Goal: Task Accomplishment & Management: Manage account settings

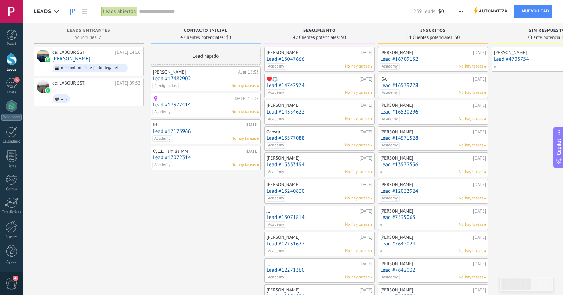
click at [182, 78] on link "Lead #17482902" at bounding box center [206, 79] width 106 height 6
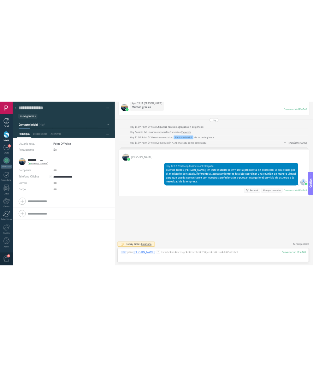
scroll to position [11, 0]
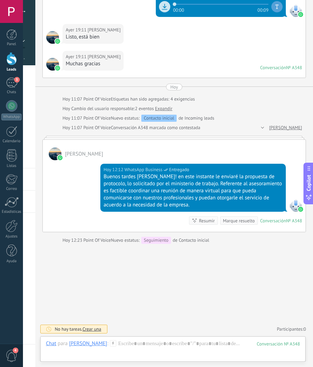
scroll to position [644, 0]
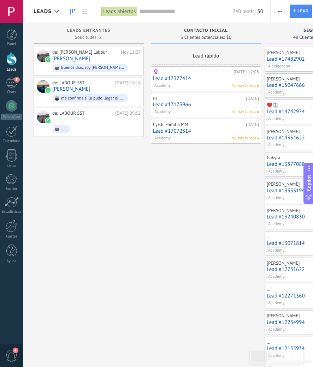
click at [181, 76] on link "Lead #17377414" at bounding box center [206, 79] width 106 height 6
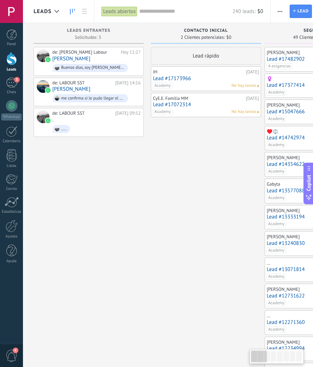
click at [186, 79] on link "Lead #17173966" at bounding box center [206, 79] width 106 height 6
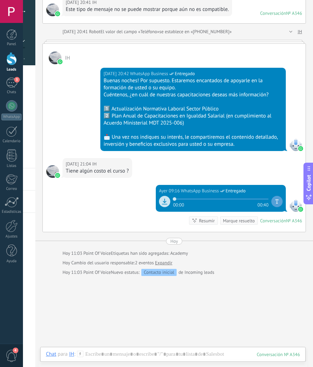
scroll to position [60, 0]
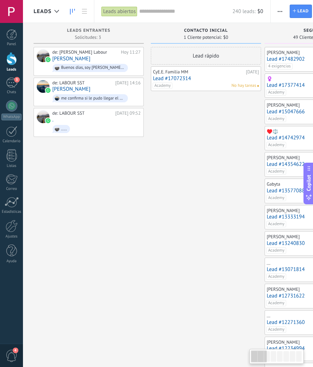
click at [181, 77] on link "Lead #17072314" at bounding box center [206, 79] width 106 height 6
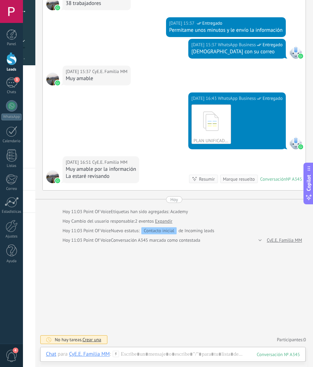
scroll to position [235, 0]
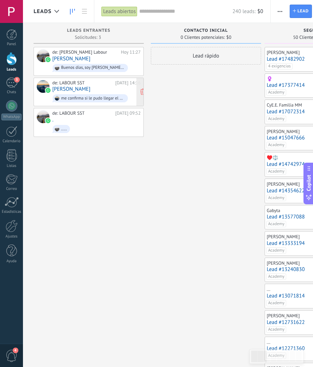
click at [78, 88] on link "[PERSON_NAME]" at bounding box center [71, 89] width 38 height 6
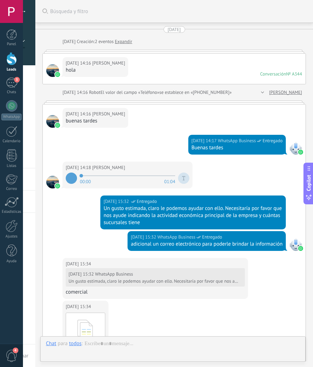
scroll to position [545, 0]
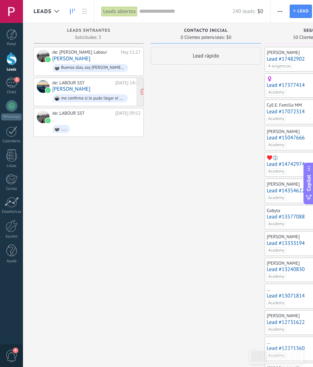
click at [72, 86] on link "[PERSON_NAME]" at bounding box center [71, 89] width 38 height 6
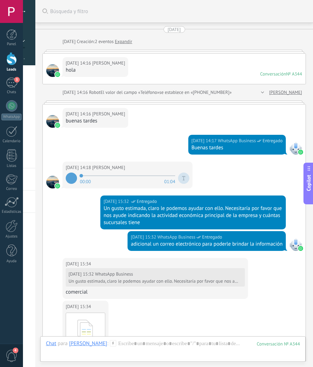
scroll to position [566, 0]
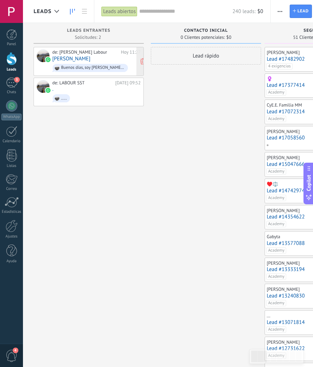
click at [69, 57] on link "[PERSON_NAME]" at bounding box center [71, 59] width 38 height 6
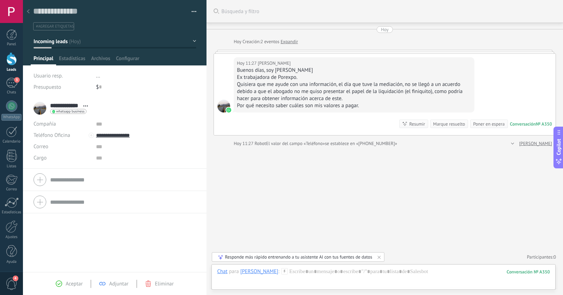
scroll to position [11, 0]
click at [29, 12] on icon at bounding box center [28, 11] width 3 height 4
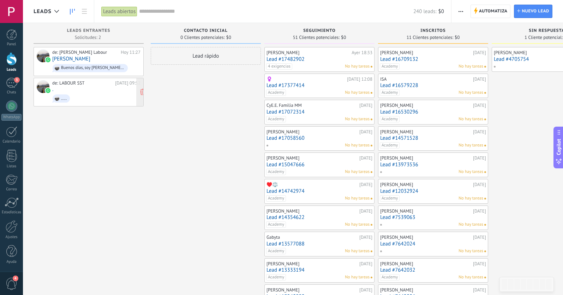
click at [88, 94] on span "....." at bounding box center [96, 98] width 88 height 11
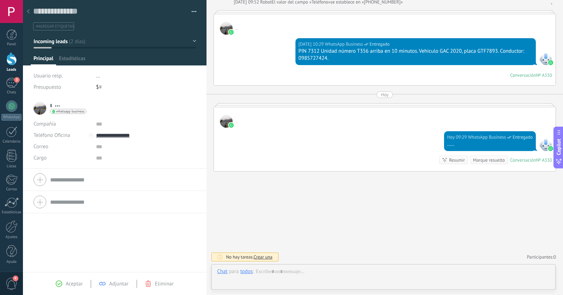
scroll to position [11, 0]
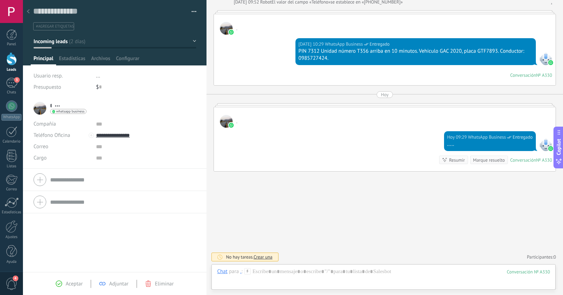
click at [72, 42] on button "Incoming leads" at bounding box center [115, 41] width 163 height 13
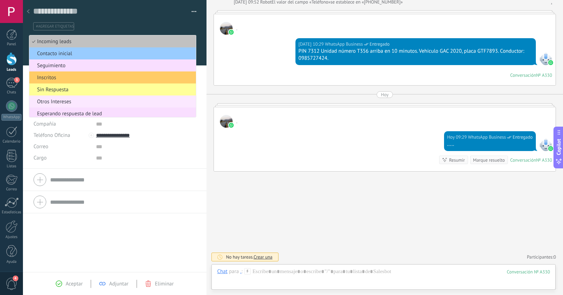
click at [67, 102] on span "Otros Intereses" at bounding box center [111, 101] width 165 height 7
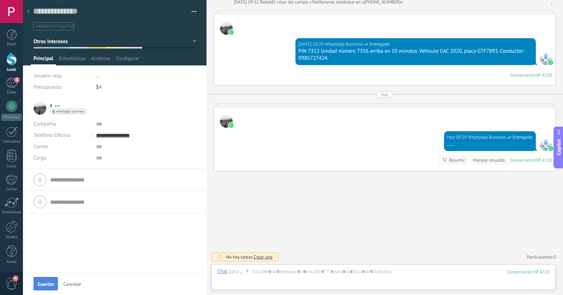
click at [45, 286] on span "Guardar" at bounding box center [45, 283] width 17 height 5
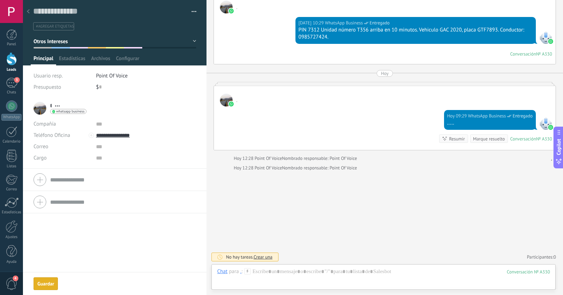
scroll to position [121, 0]
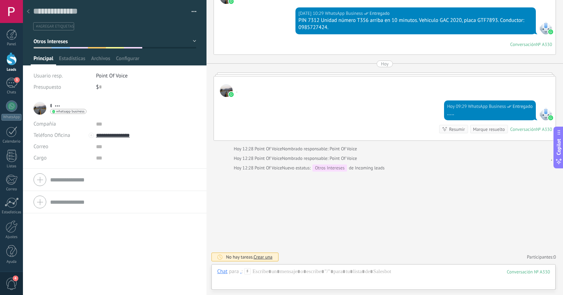
click at [29, 12] on use at bounding box center [28, 11] width 3 height 4
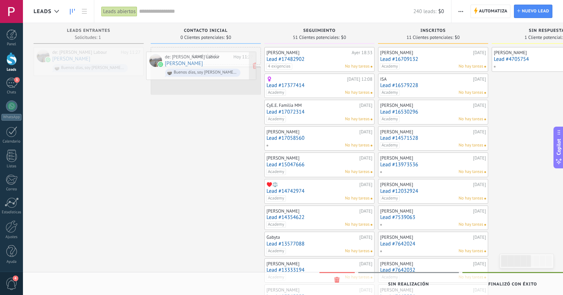
drag, startPoint x: 80, startPoint y: 58, endPoint x: 193, endPoint y: 62, distance: 112.8
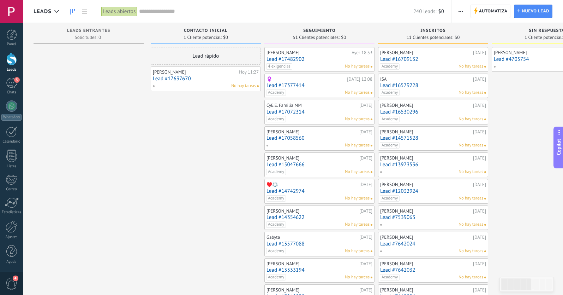
click at [203, 88] on div "No hay tareas" at bounding box center [205, 86] width 104 height 6
click at [182, 79] on link "Lead #17637670" at bounding box center [206, 79] width 106 height 6
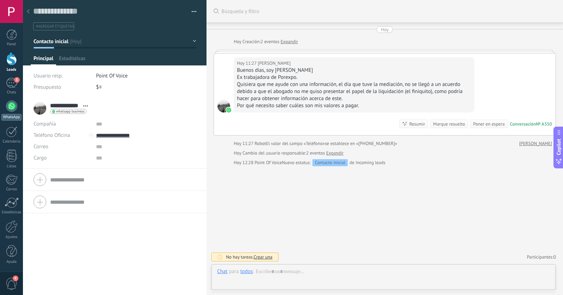
scroll to position [11, 0]
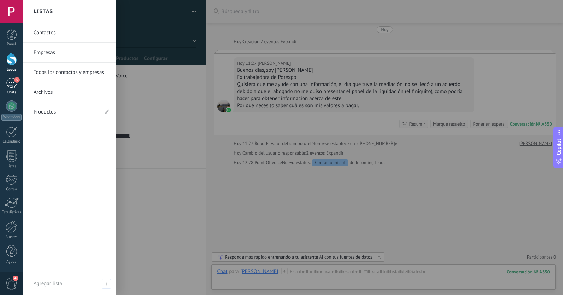
click at [13, 84] on div "3" at bounding box center [11, 83] width 11 height 10
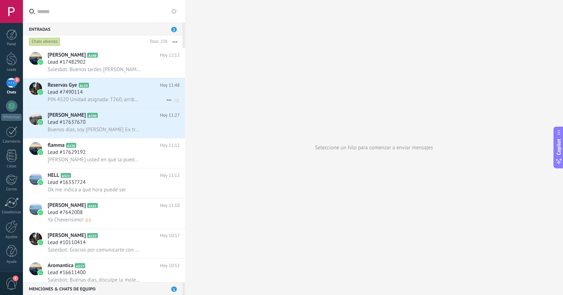
click at [99, 98] on span "PIN 4520 Unidad asignada: T260, arriba en 12 min. Auto CHANGAN, placa GBQ1632. …" at bounding box center [94, 99] width 93 height 7
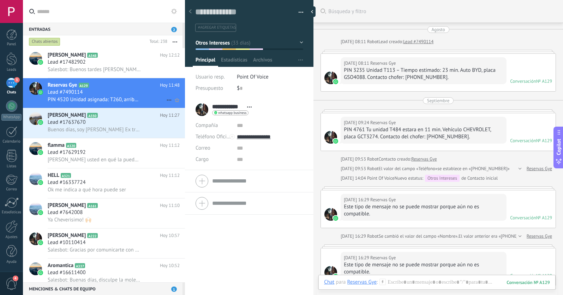
click at [165, 99] on icon at bounding box center [169, 100] width 8 height 8
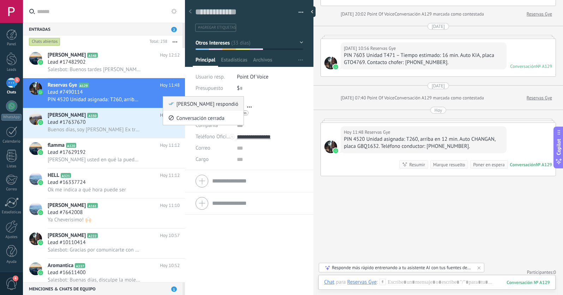
click at [170, 104] on use at bounding box center [171, 103] width 5 height 3
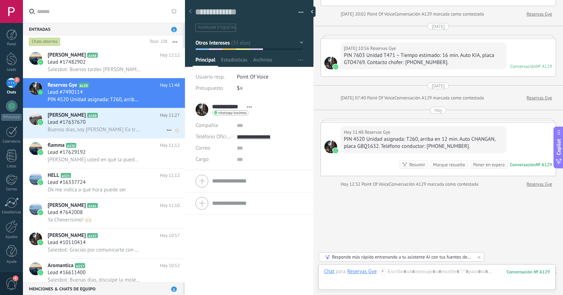
scroll to position [517, 0]
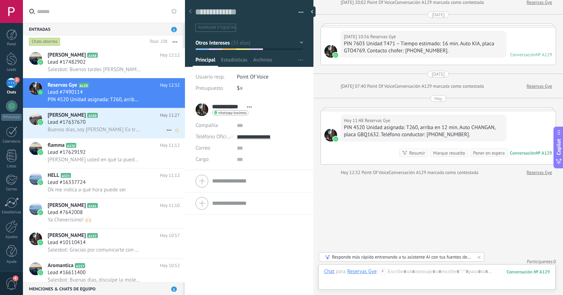
click at [115, 121] on div "Lead #17637670" at bounding box center [114, 122] width 132 height 7
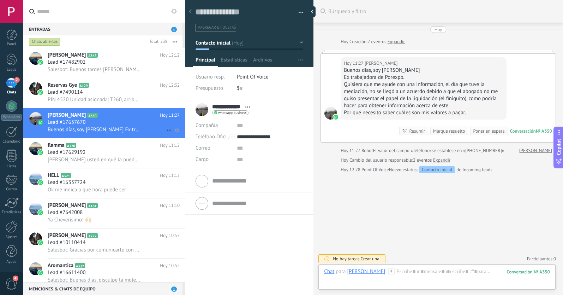
scroll to position [2, 0]
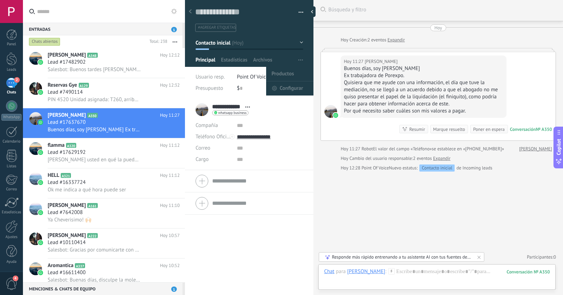
click at [299, 62] on span "button" at bounding box center [301, 59] width 5 height 13
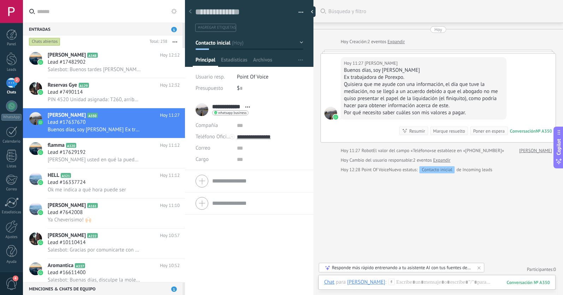
scroll to position [0, 0]
click at [247, 106] on span "Abrir detalle Copie el nombre Desatar Contacto principal" at bounding box center [248, 106] width 12 height 5
click at [329, 188] on div "Buscar Búsqueda y filtro Carga más [DATE] [DATE] Creación: 2 eventos Expandir […" at bounding box center [439, 148] width 250 height 296
click at [11, 62] on div at bounding box center [11, 58] width 11 height 13
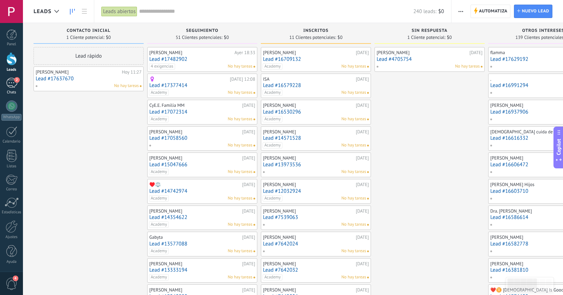
click at [11, 84] on div "2" at bounding box center [11, 83] width 11 height 10
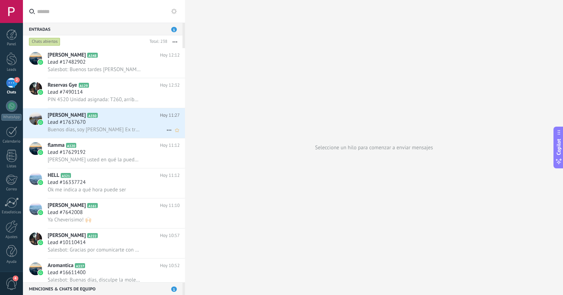
click at [105, 123] on div "Lead #17637670" at bounding box center [114, 122] width 132 height 7
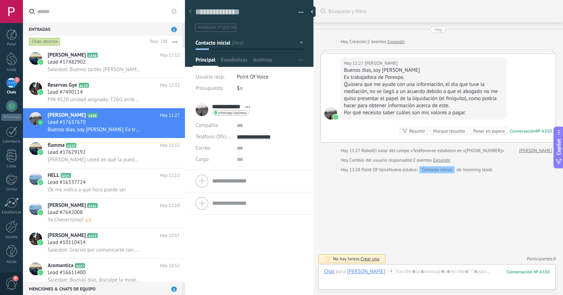
scroll to position [2, 0]
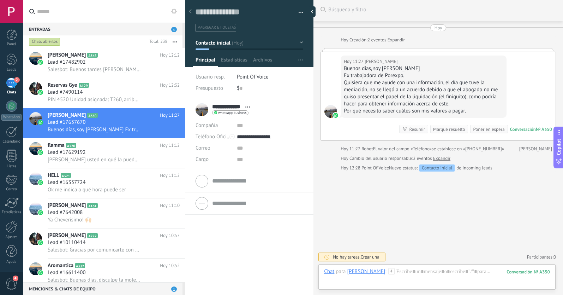
click at [234, 45] on button "Contacto inicial" at bounding box center [250, 42] width 108 height 13
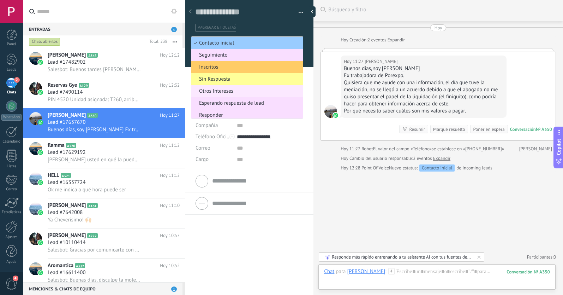
click at [223, 90] on span "Otros Intereses" at bounding box center [246, 91] width 110 height 7
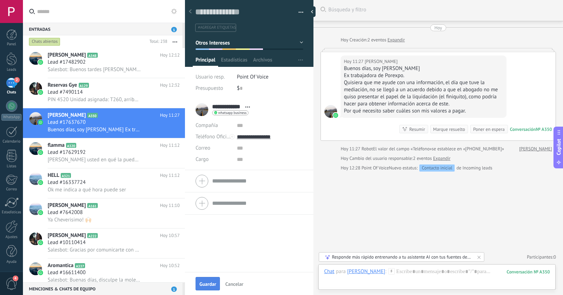
click at [213, 285] on span "Guardar" at bounding box center [208, 283] width 17 height 5
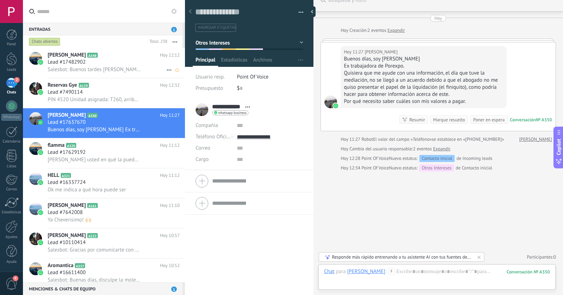
click at [107, 55] on h2 "[PERSON_NAME] A348" at bounding box center [104, 55] width 112 height 7
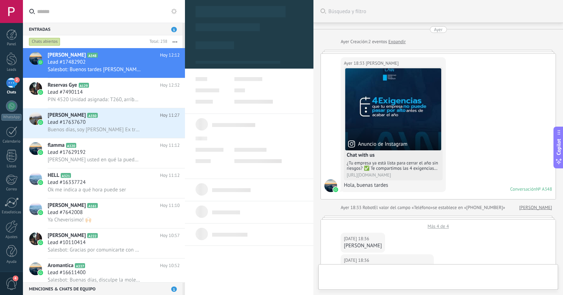
scroll to position [696, 0]
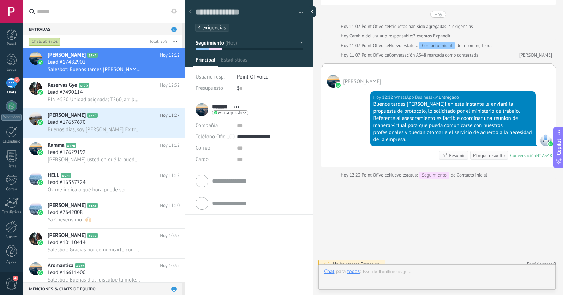
type textarea "**********"
